Goal: Find specific page/section: Find specific page/section

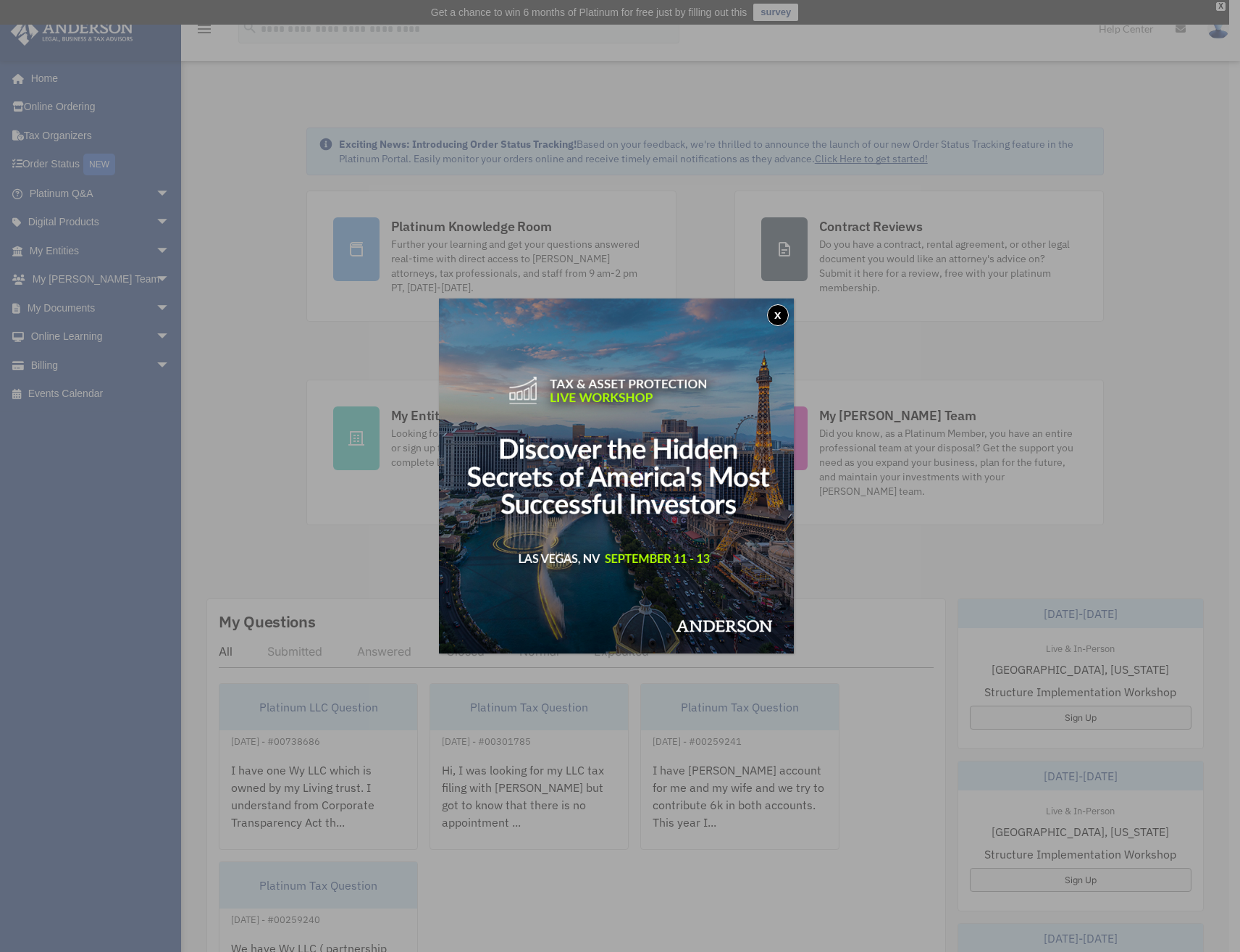
click at [776, 319] on button "x" at bounding box center [777, 315] width 22 height 22
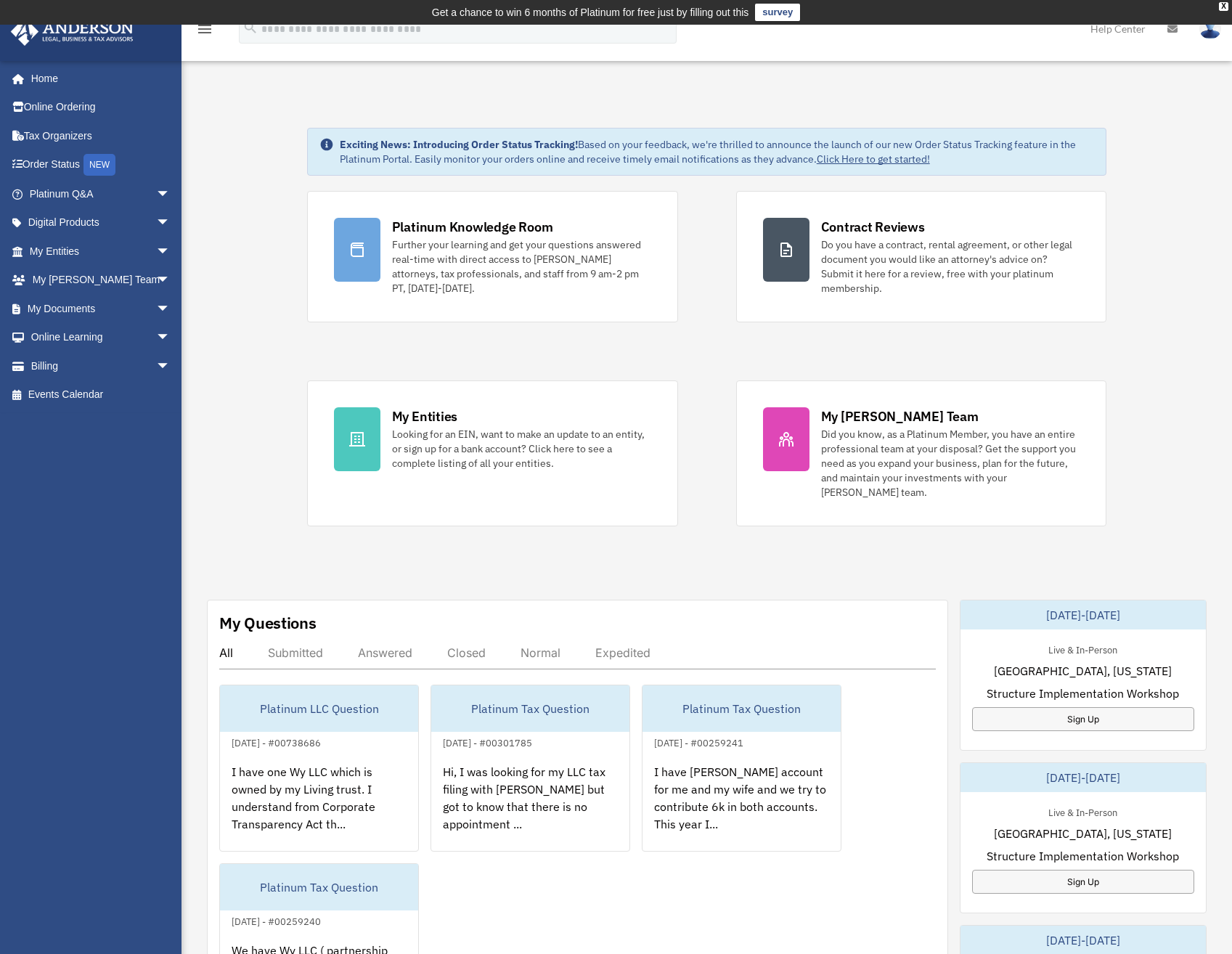
click at [20, 363] on span at bounding box center [26, 366] width 11 height 10
click at [156, 367] on span "arrow_drop_down" at bounding box center [171, 366] width 29 height 30
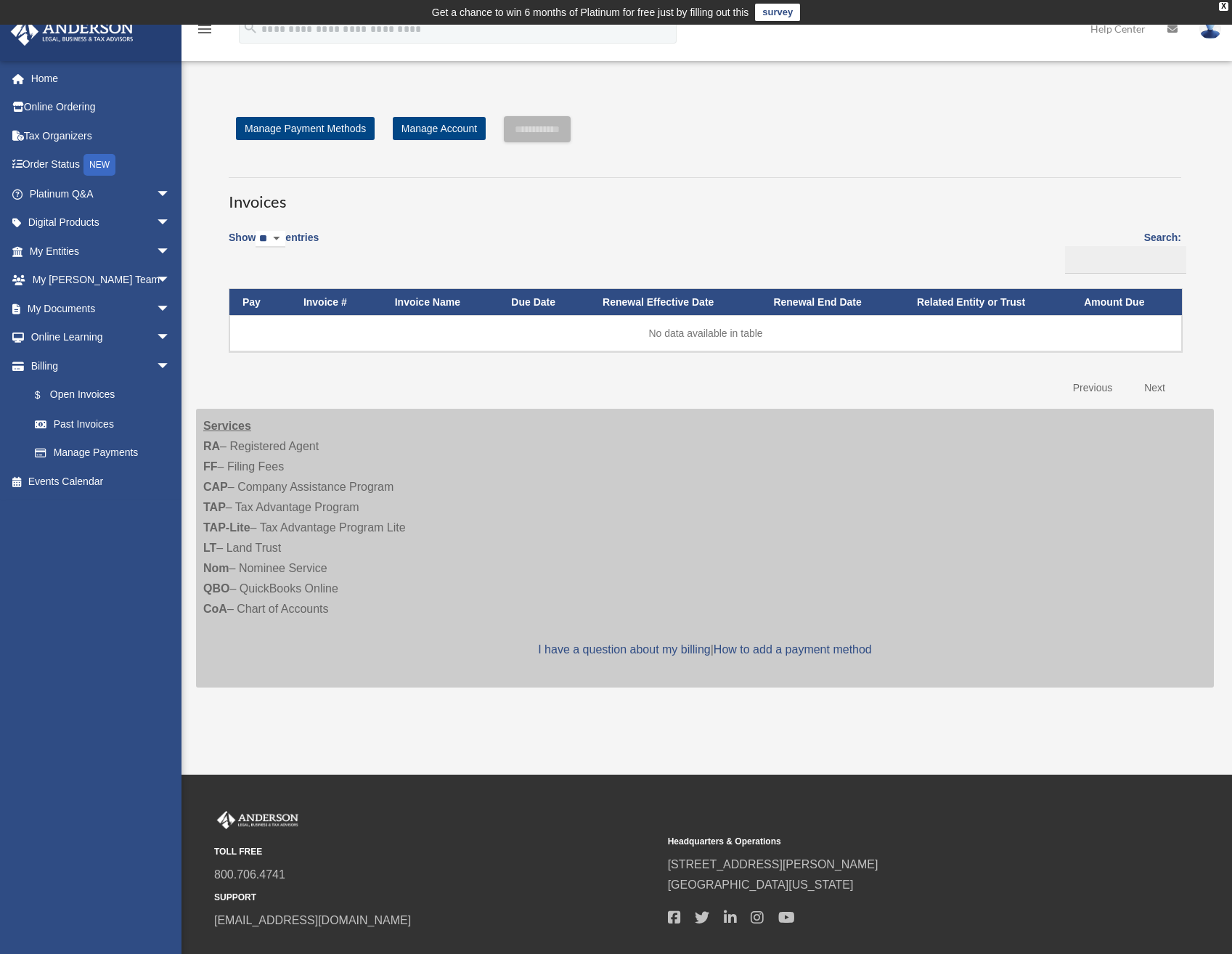
click at [88, 424] on link "Past Invoices" at bounding box center [102, 424] width 164 height 29
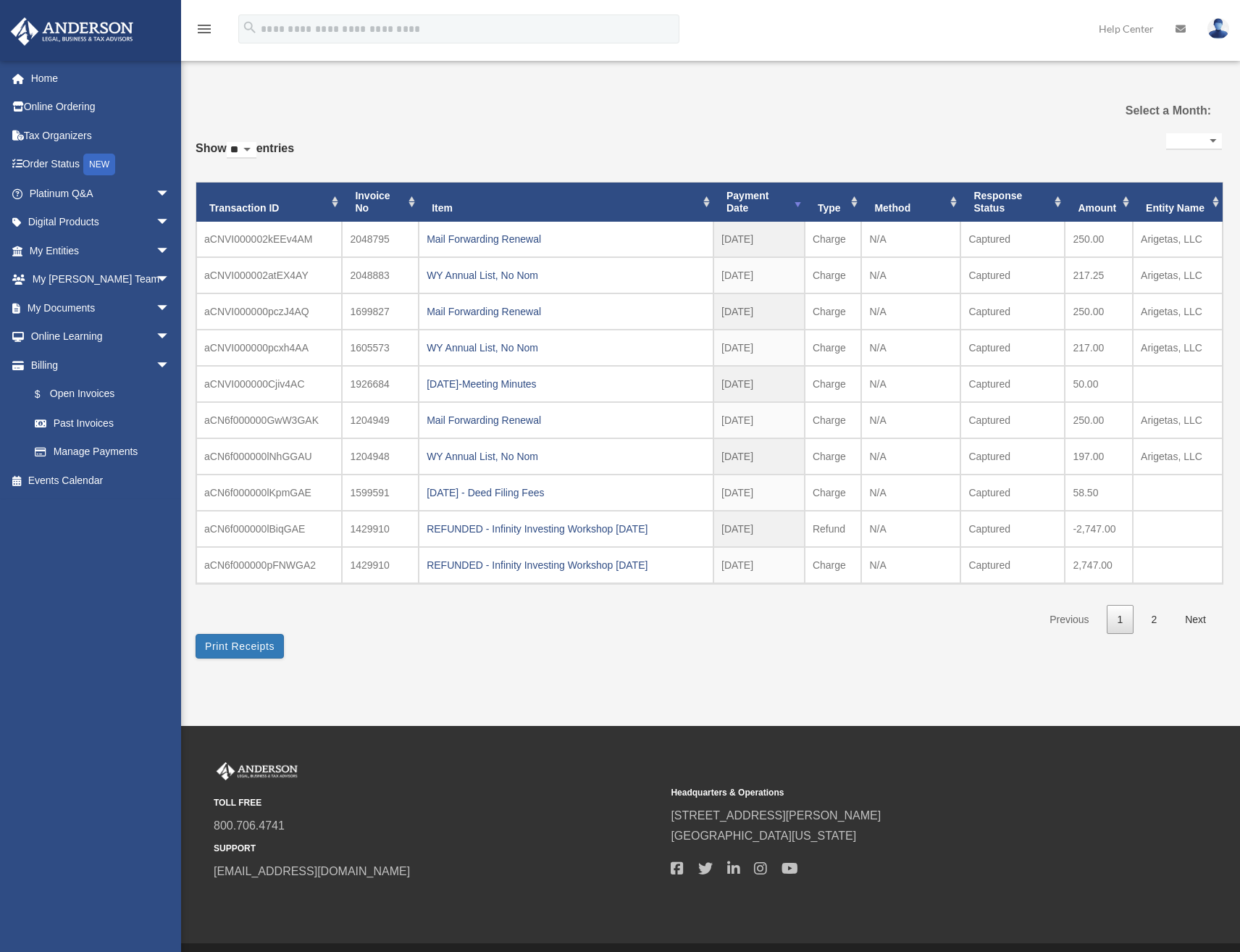
select select
